Goal: Task Accomplishment & Management: Complete application form

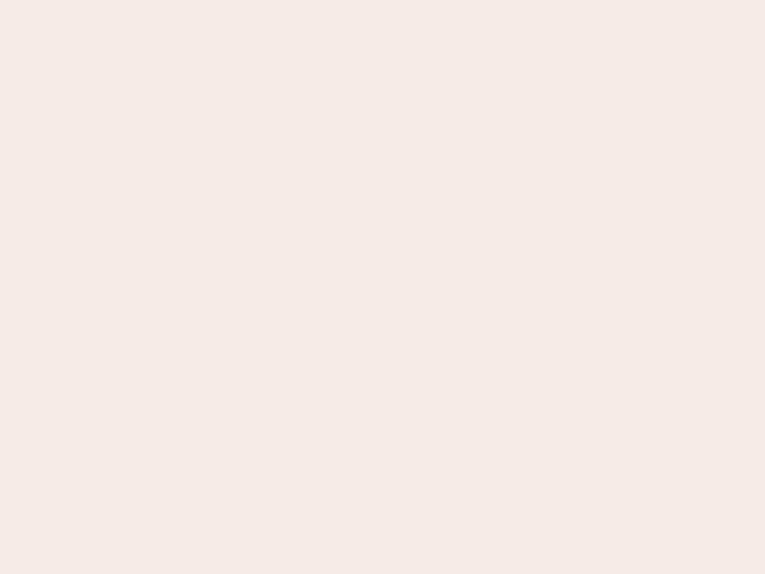
click at [383, 287] on nb-app "Almost there Thank you for registering for Newbook. Your account is under revie…" at bounding box center [382, 287] width 765 height 574
click at [383, 0] on nb-app "Almost there Thank you for registering for Newbook. Your account is under revie…" at bounding box center [382, 287] width 765 height 574
click at [409, 0] on nb-app "Almost there Thank you for registering for Newbook. Your account is under revie…" at bounding box center [382, 287] width 765 height 574
click at [383, 287] on nb-app "Almost there Thank you for registering for Newbook. Your account is under revie…" at bounding box center [382, 287] width 765 height 574
click at [383, 0] on nb-app "Almost there Thank you for registering for Newbook. Your account is under revie…" at bounding box center [382, 287] width 765 height 574
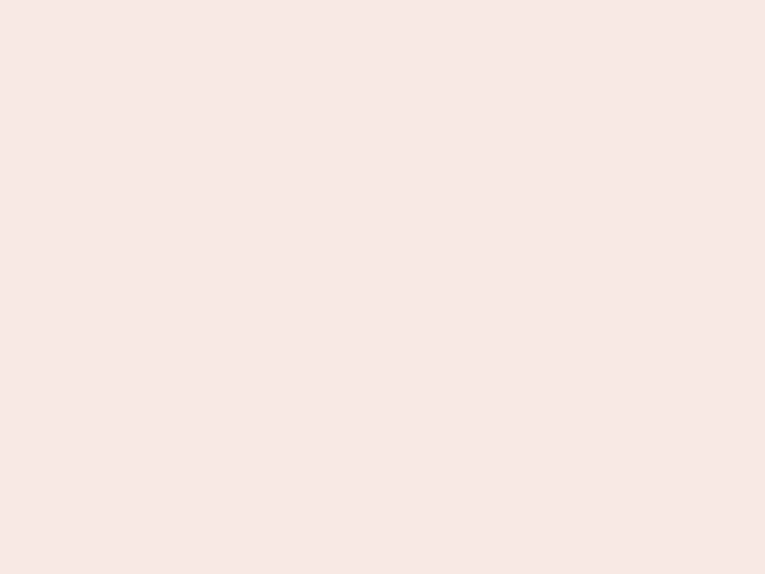
click at [267, 0] on nb-app "Almost there Thank you for registering for Newbook. Your account is under revie…" at bounding box center [382, 287] width 765 height 574
click at [383, 287] on nb-app "Almost there Thank you for registering for Newbook. Your account is under revie…" at bounding box center [382, 287] width 765 height 574
click at [383, 0] on nb-app "Almost there Thank you for registering for Newbook. Your account is under revie…" at bounding box center [382, 287] width 765 height 574
click at [267, 0] on nb-app "Almost there Thank you for registering for Newbook. Your account is under revie…" at bounding box center [382, 287] width 765 height 574
click at [383, 287] on nb-app "Almost there Thank you for registering for Newbook. Your account is under revie…" at bounding box center [382, 287] width 765 height 574
